Goal: Transaction & Acquisition: Purchase product/service

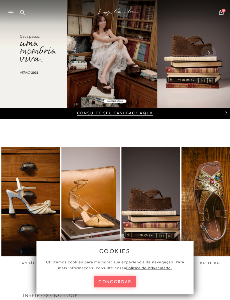
click at [116, 279] on button "concordar" at bounding box center [114, 281] width 41 height 11
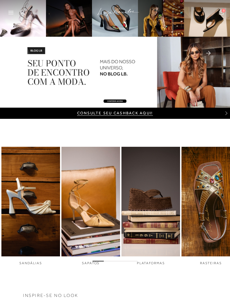
click at [203, 21] on div "Pesquisar Minha Conta Meus Pedidos Lista de desejos Sair 0" at bounding box center [194, 13] width 61 height 26
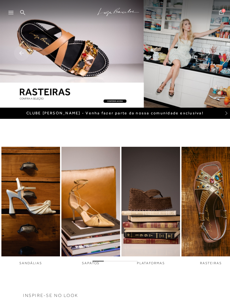
click at [13, 14] on div at bounding box center [13, 14] width 10 height 8
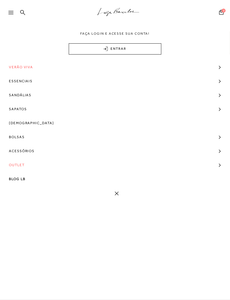
click at [214, 102] on link "Sapatos" at bounding box center [115, 109] width 230 height 14
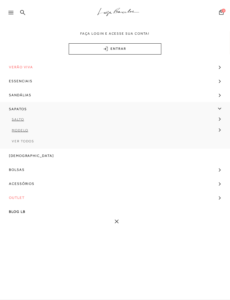
click at [211, 96] on link "Sandálias" at bounding box center [115, 95] width 230 height 14
click at [20, 108] on link "Salto" at bounding box center [113, 107] width 226 height 11
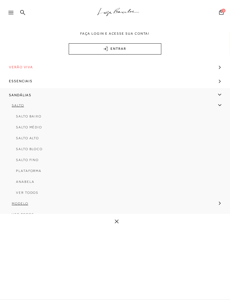
click at [17, 108] on link "Salto" at bounding box center [113, 107] width 226 height 11
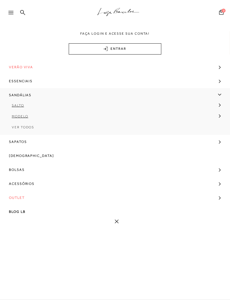
click at [21, 108] on link "Salto" at bounding box center [113, 107] width 226 height 11
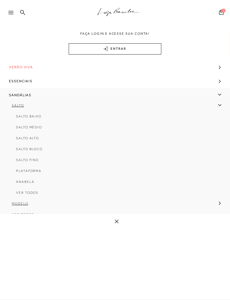
click at [36, 190] on link "Anabela" at bounding box center [113, 184] width 218 height 11
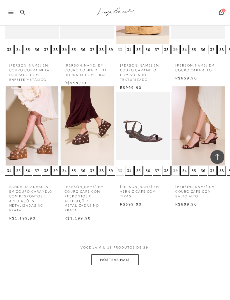
scroll to position [243, 0]
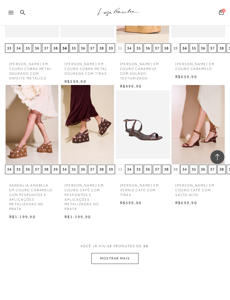
click at [129, 258] on button "MOSTRAR MAIS" at bounding box center [114, 258] width 47 height 11
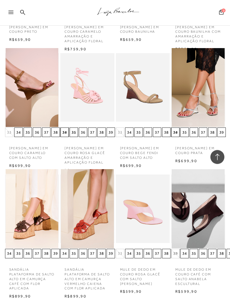
scroll to position [535, 0]
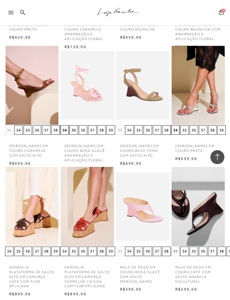
click at [207, 216] on img at bounding box center [197, 206] width 53 height 79
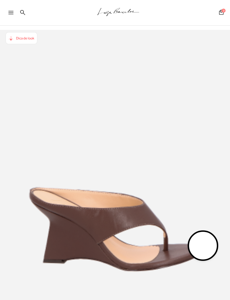
scroll to position [12, 0]
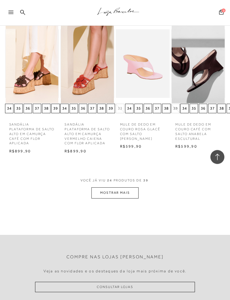
scroll to position [678, 0]
click at [131, 195] on button "MOSTRAR MAIS" at bounding box center [114, 193] width 47 height 11
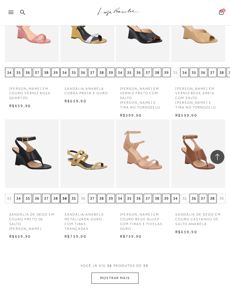
scroll to position [961, 0]
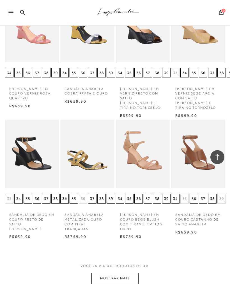
click at [128, 273] on button "MOSTRAR MAIS" at bounding box center [114, 278] width 47 height 11
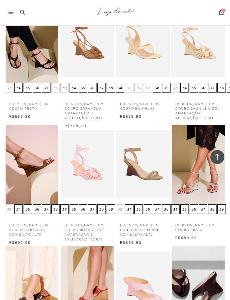
scroll to position [456, 0]
